Goal: Task Accomplishment & Management: Complete application form

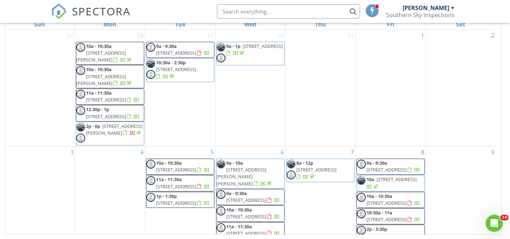
scroll to position [430, 0]
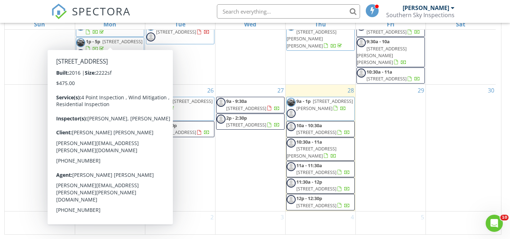
click at [427, 3] on div "Ezekiel Ortiz Southern Sky Inspections" at bounding box center [420, 11] width 68 height 23
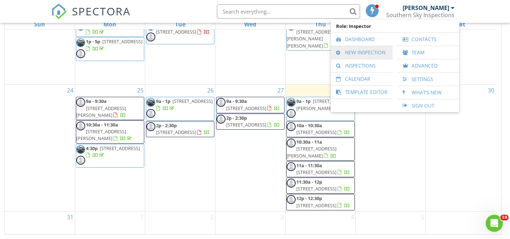
click at [372, 49] on link "New Inspection" at bounding box center [361, 52] width 55 height 13
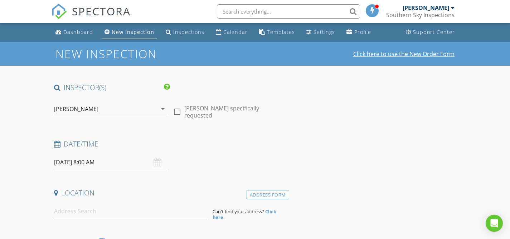
click at [380, 55] on link "Click here to use the New Order Form" at bounding box center [403, 54] width 101 height 6
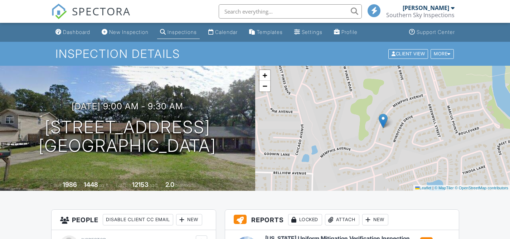
scroll to position [127, 0]
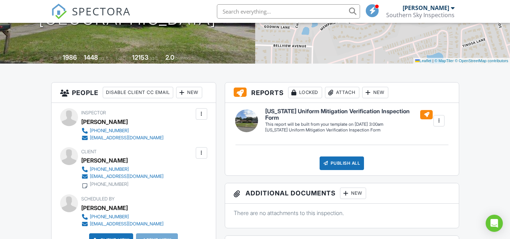
click at [195, 96] on div "New" at bounding box center [189, 92] width 26 height 11
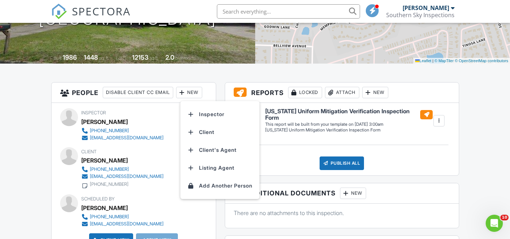
scroll to position [0, 0]
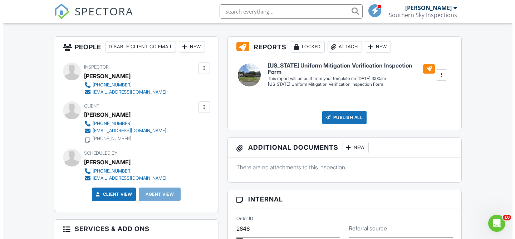
scroll to position [174, 0]
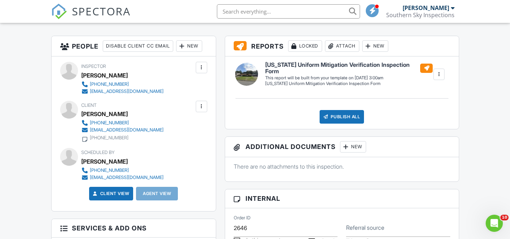
click at [195, 46] on div "New" at bounding box center [189, 45] width 26 height 11
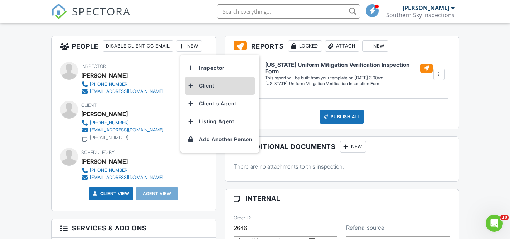
click at [210, 91] on li "Client" at bounding box center [220, 86] width 71 height 18
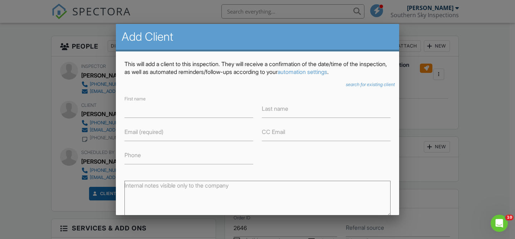
click at [351, 85] on icon "search for existing client" at bounding box center [370, 84] width 49 height 5
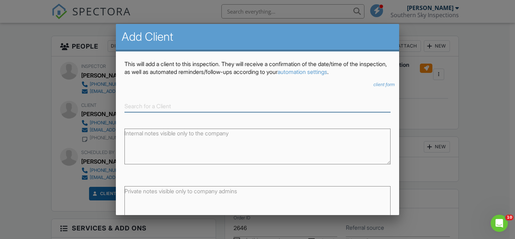
click at [263, 101] on input at bounding box center [258, 107] width 266 height 12
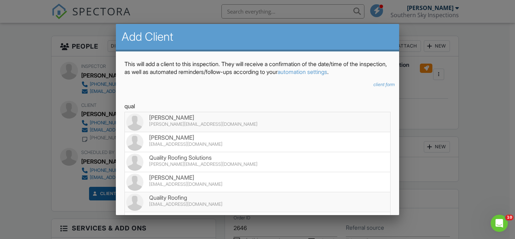
click at [195, 200] on div "Quality Roofing" at bounding box center [257, 198] width 263 height 8
type input "Quality Roofing"
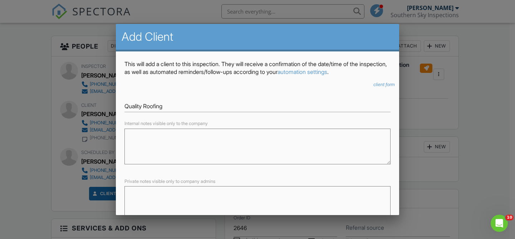
scroll to position [47, 0]
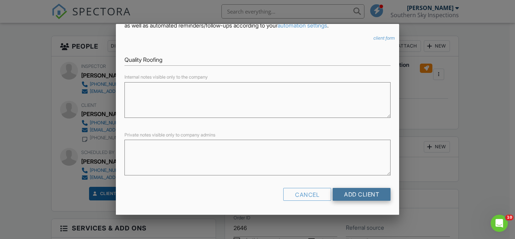
click at [356, 191] on input "Add Client" at bounding box center [362, 194] width 58 height 13
